Goal: Task Accomplishment & Management: Complete application form

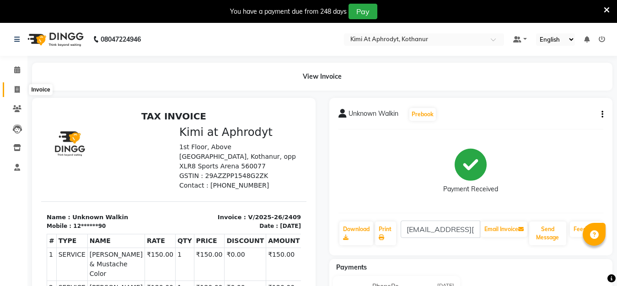
click at [11, 91] on span at bounding box center [17, 90] width 16 height 11
select select "7401"
select select "service"
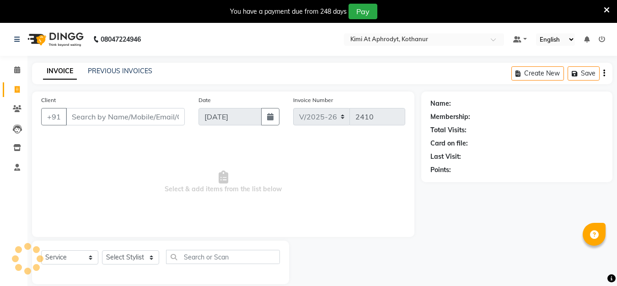
scroll to position [23, 0]
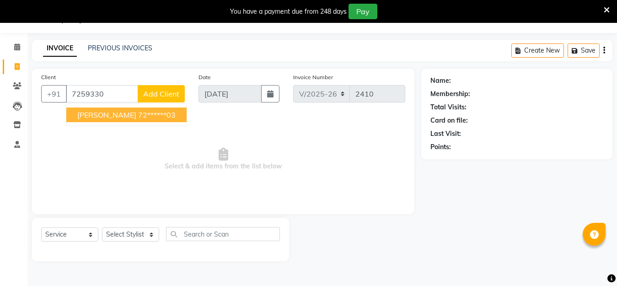
click at [138, 116] on ngb-highlight "72******03" at bounding box center [156, 114] width 37 height 9
type input "72******03"
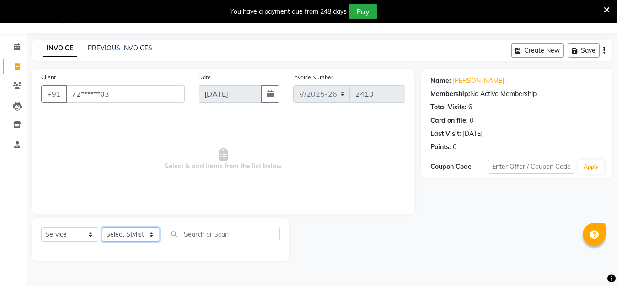
click at [150, 239] on select "Select Stylist [PERSON_NAME] Hriatpuii [PERSON_NAME] Kimi manager id [PERSON_NA…" at bounding box center [130, 234] width 57 height 14
click at [102, 227] on select "Select Stylist [PERSON_NAME] Hriatpuii [PERSON_NAME] Kimi manager id [PERSON_NA…" at bounding box center [130, 234] width 57 height 14
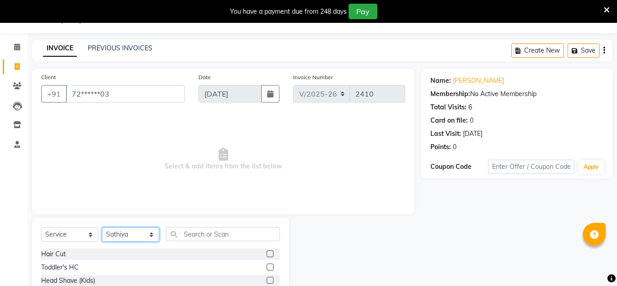
click at [146, 234] on select "Select Stylist [PERSON_NAME] Hriatpuii [PERSON_NAME] Kimi manager id [PERSON_NA…" at bounding box center [130, 234] width 57 height 14
select select "88070"
click at [102, 227] on select "Select Stylist [PERSON_NAME] Hriatpuii [PERSON_NAME] Kimi manager id [PERSON_NA…" at bounding box center [130, 234] width 57 height 14
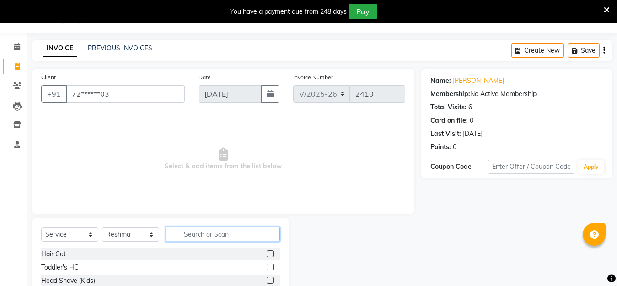
click at [214, 231] on input "text" at bounding box center [223, 234] width 114 height 14
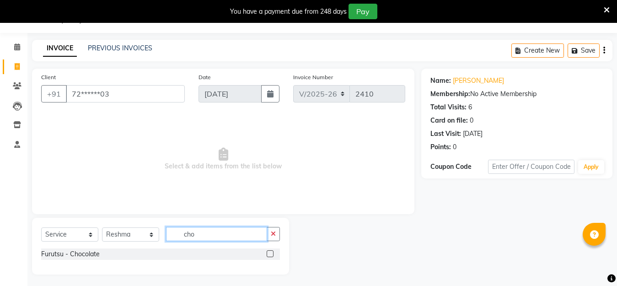
type input "cho"
click at [270, 256] on label at bounding box center [270, 253] width 7 height 7
click at [270, 256] on input "checkbox" at bounding box center [270, 254] width 6 height 6
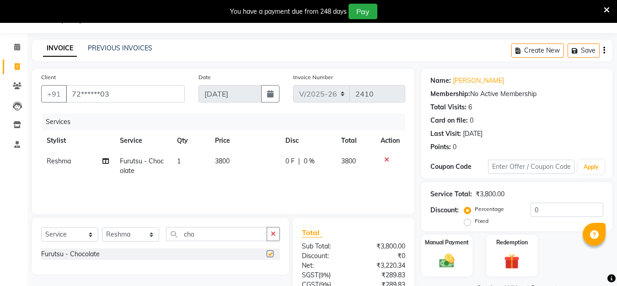
checkbox input "false"
click at [228, 165] on span "3800" at bounding box center [222, 161] width 15 height 8
select select "88070"
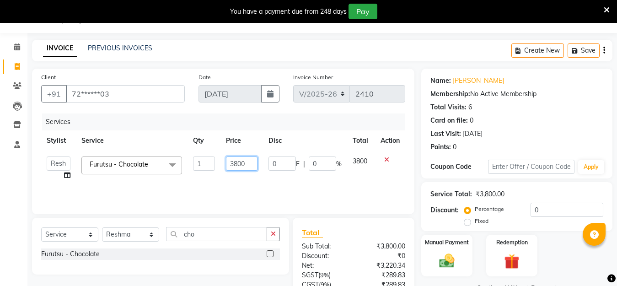
click at [242, 161] on input "3800" at bounding box center [242, 163] width 32 height 14
click at [250, 165] on input "3800" at bounding box center [242, 163] width 32 height 14
type input "3000"
click at [238, 187] on div "Services Stylist Service Qty Price Disc Total Action [PERSON_NAME] Hriatpuii [P…" at bounding box center [223, 158] width 364 height 91
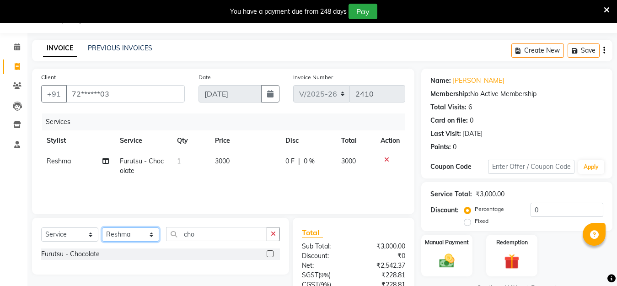
click at [148, 234] on select "Select Stylist [PERSON_NAME] Hriatpuii [PERSON_NAME] Kimi manager id [PERSON_NA…" at bounding box center [130, 234] width 57 height 14
click at [102, 227] on select "Select Stylist [PERSON_NAME] Hriatpuii [PERSON_NAME] Kimi manager id [PERSON_NA…" at bounding box center [130, 234] width 57 height 14
click at [137, 239] on select "Select Stylist [PERSON_NAME] Hriatpuii [PERSON_NAME] Kimi manager id [PERSON_NA…" at bounding box center [130, 234] width 57 height 14
select select "88070"
click at [102, 227] on select "Select Stylist [PERSON_NAME] Hriatpuii [PERSON_NAME] Kimi manager id [PERSON_NA…" at bounding box center [130, 234] width 57 height 14
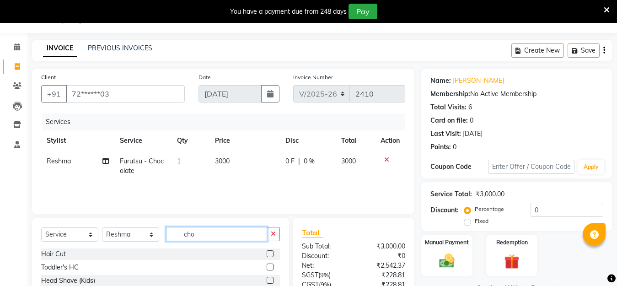
click at [215, 234] on input "cho" at bounding box center [216, 234] width 101 height 14
type input "c"
type input "pedi"
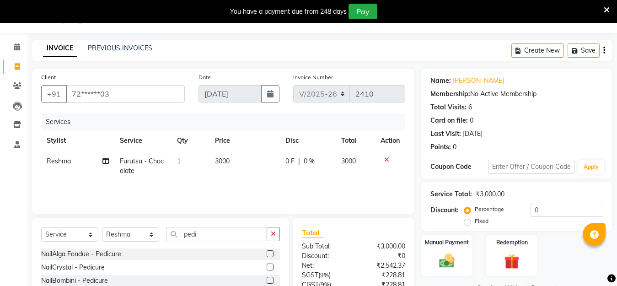
click at [271, 265] on label at bounding box center [270, 266] width 7 height 7
click at [271, 265] on input "checkbox" at bounding box center [270, 267] width 6 height 6
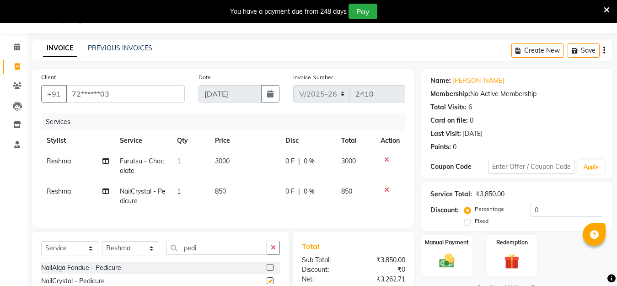
checkbox input "false"
click at [228, 194] on td "850" at bounding box center [244, 196] width 70 height 30
select select "88070"
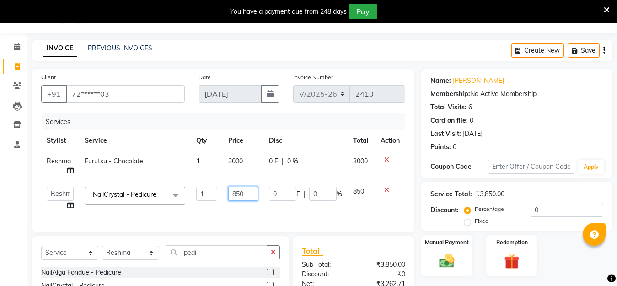
click at [243, 191] on input "850" at bounding box center [243, 194] width 30 height 14
type input "800"
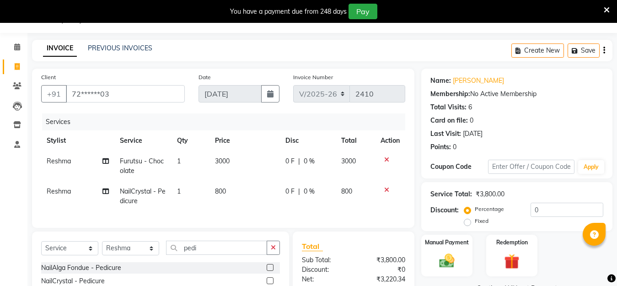
click at [197, 215] on div "Services Stylist Service Qty Price Disc Total Action Reshma Furutsu - Chocolate…" at bounding box center [223, 165] width 364 height 105
click at [142, 254] on select "Select Stylist [PERSON_NAME] Hriatpuii [PERSON_NAME] Kimi manager id [PERSON_NA…" at bounding box center [130, 248] width 57 height 14
select select "69728"
click at [102, 249] on select "Select Stylist [PERSON_NAME] Hriatpuii [PERSON_NAME] Kimi manager id [PERSON_NA…" at bounding box center [130, 248] width 57 height 14
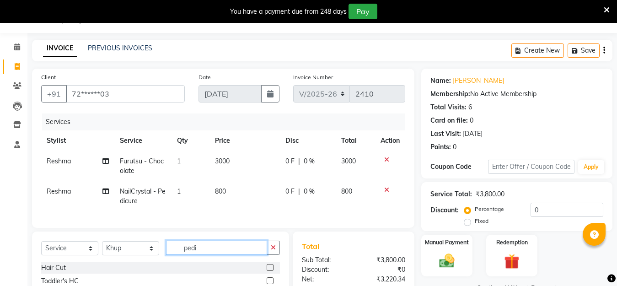
click at [211, 251] on input "pedi" at bounding box center [216, 247] width 101 height 14
type input "p"
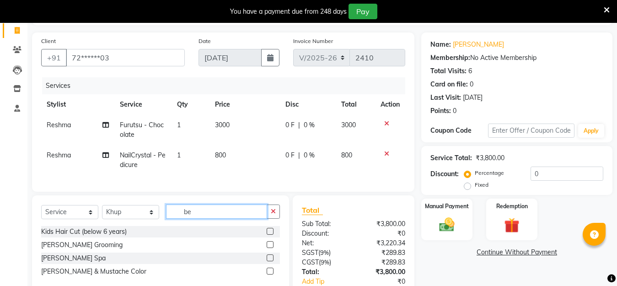
scroll to position [114, 0]
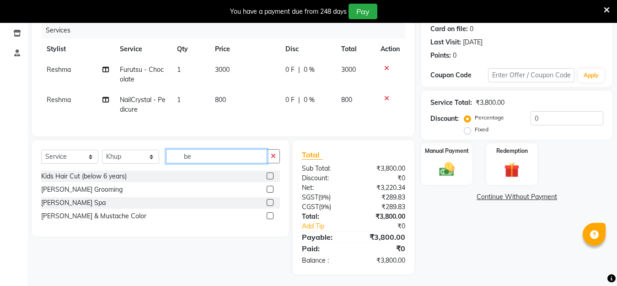
type input "be"
click at [271, 192] on label at bounding box center [270, 189] width 7 height 7
click at [271, 192] on input "checkbox" at bounding box center [270, 190] width 6 height 6
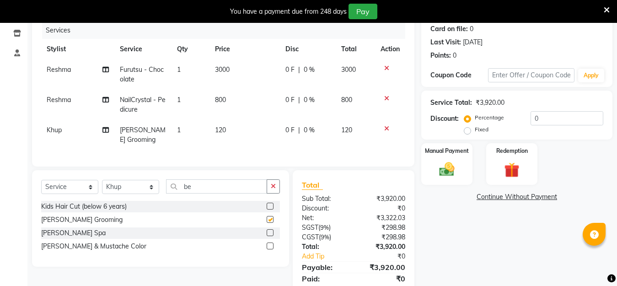
checkbox input "false"
click at [445, 169] on img at bounding box center [447, 169] width 26 height 18
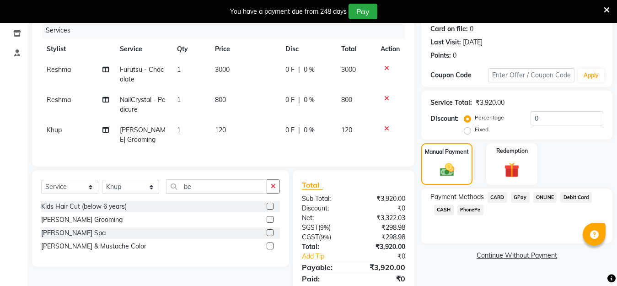
click at [467, 208] on span "PhonePe" at bounding box center [470, 209] width 26 height 11
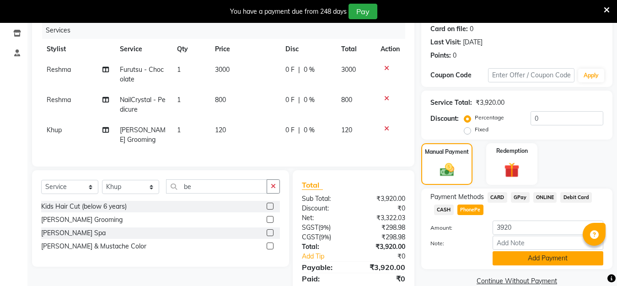
click at [536, 251] on button "Add Payment" at bounding box center [547, 258] width 111 height 14
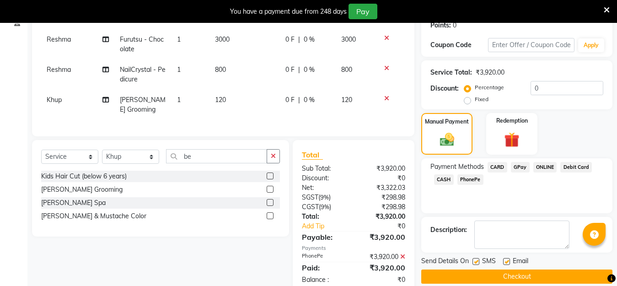
scroll to position [174, 0]
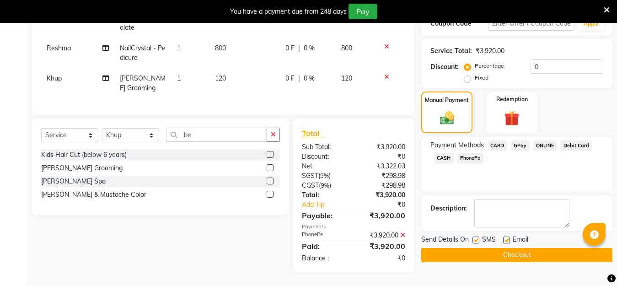
click at [523, 248] on button "Checkout" at bounding box center [516, 255] width 191 height 14
